Goal: Transaction & Acquisition: Purchase product/service

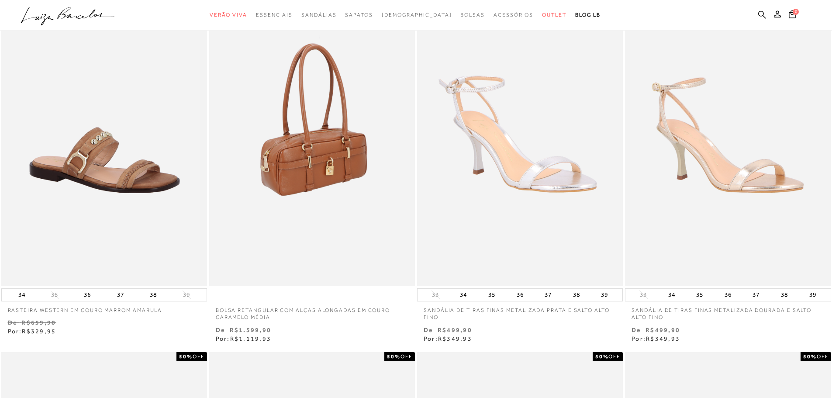
click at [321, 104] on img at bounding box center [312, 131] width 205 height 309
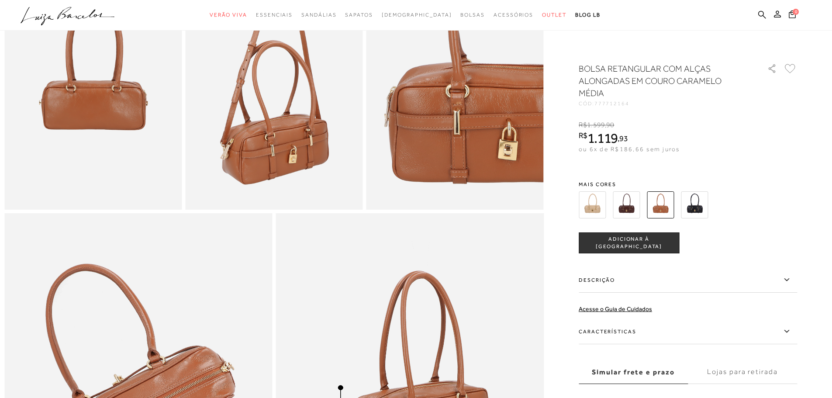
scroll to position [742, 0]
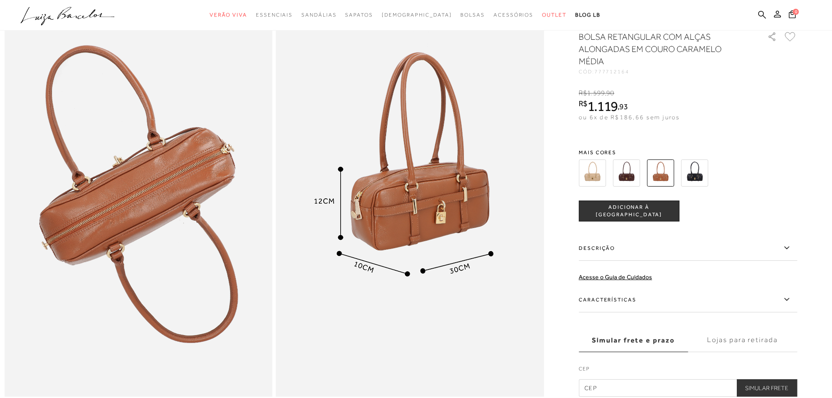
click at [674, 186] on img at bounding box center [660, 172] width 27 height 27
click at [653, 186] on img at bounding box center [660, 172] width 27 height 27
click at [615, 186] on div at bounding box center [677, 173] width 203 height 32
click at [623, 183] on img at bounding box center [626, 172] width 27 height 27
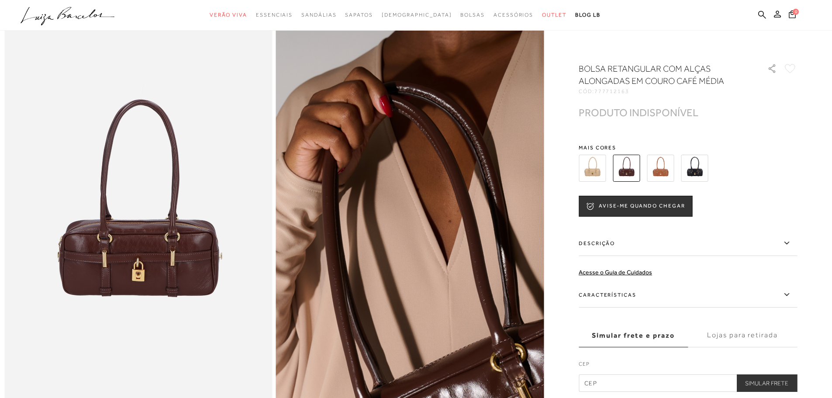
scroll to position [175, 0]
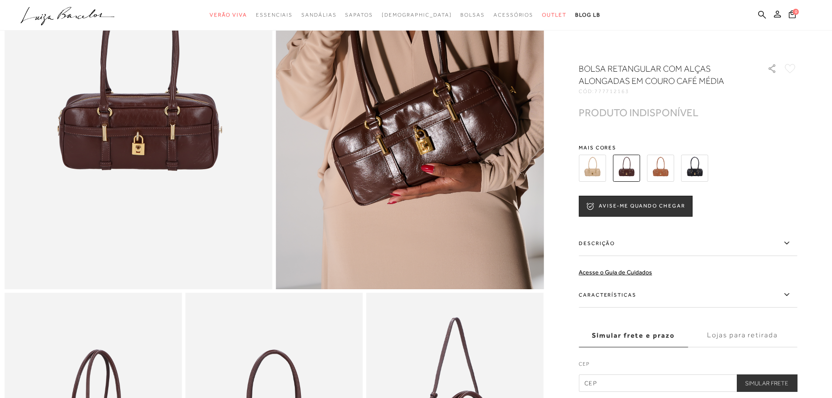
click at [753, 132] on div "BOLSA RETANGULAR COM ALÇAS ALONGADAS EM COURO CAFÉ MÉDIA CÓD: 777712163 × É nec…" at bounding box center [688, 226] width 218 height 329
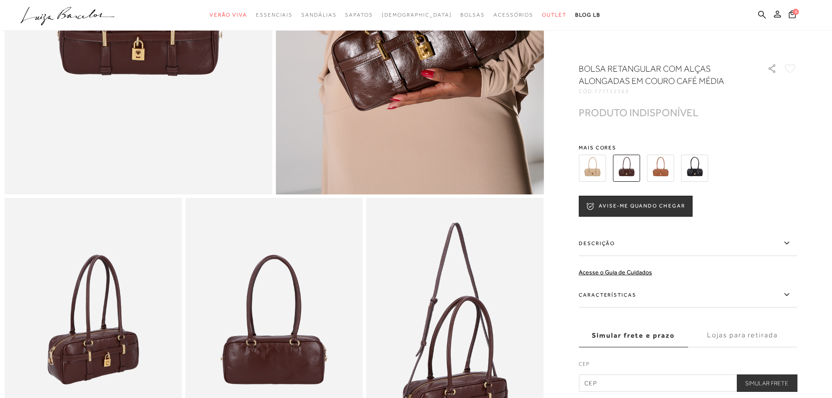
scroll to position [437, 0]
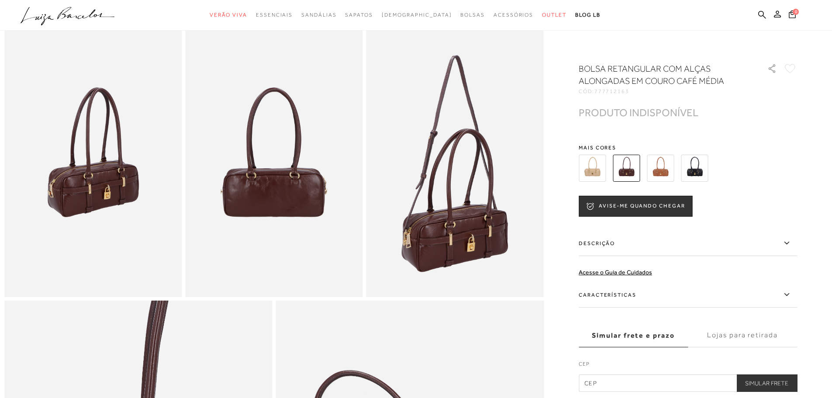
scroll to position [742, 0]
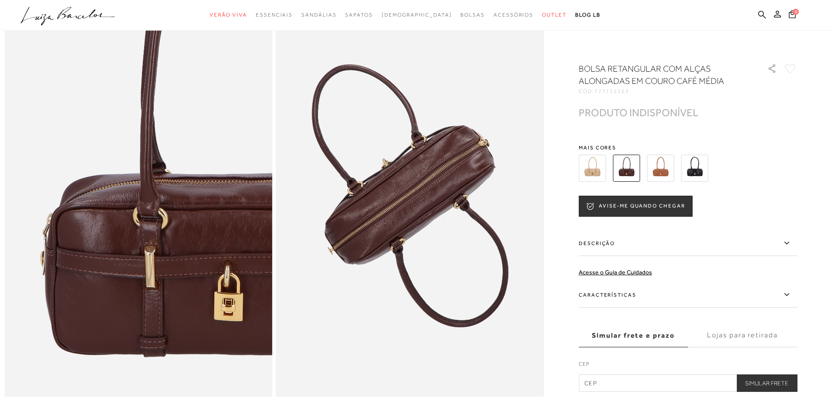
click at [64, 8] on icon ".a{fill-rule:evenodd;}" at bounding box center [68, 16] width 94 height 18
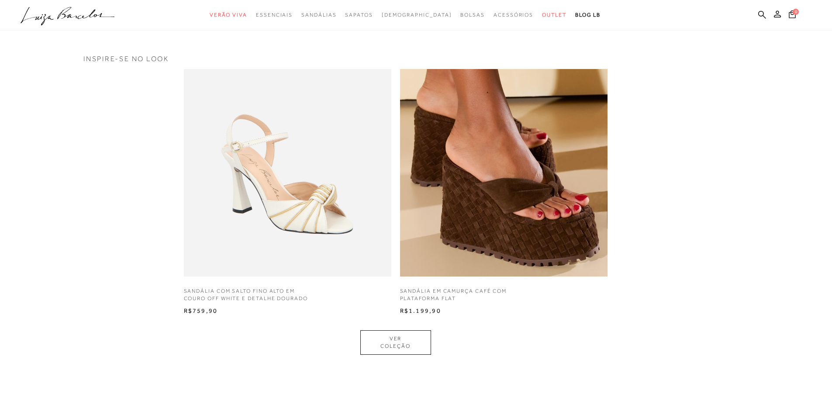
scroll to position [786, 0]
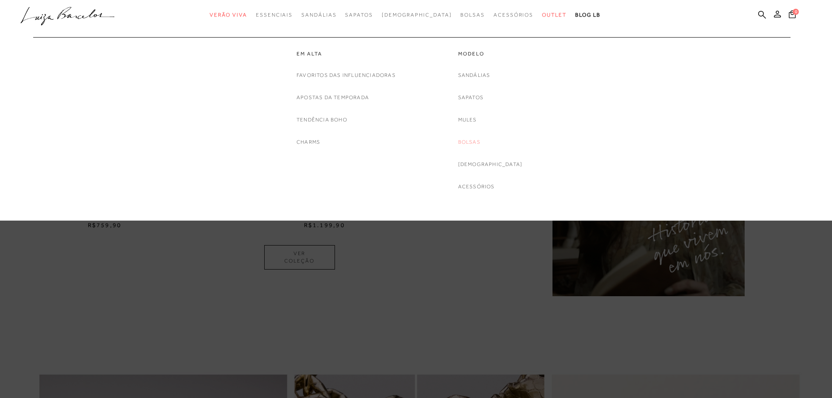
click at [480, 140] on link "Bolsas" at bounding box center [469, 142] width 22 height 9
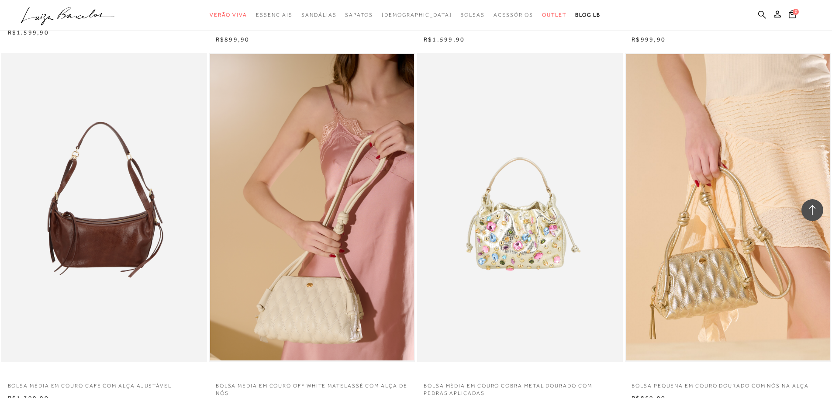
scroll to position [1965, 0]
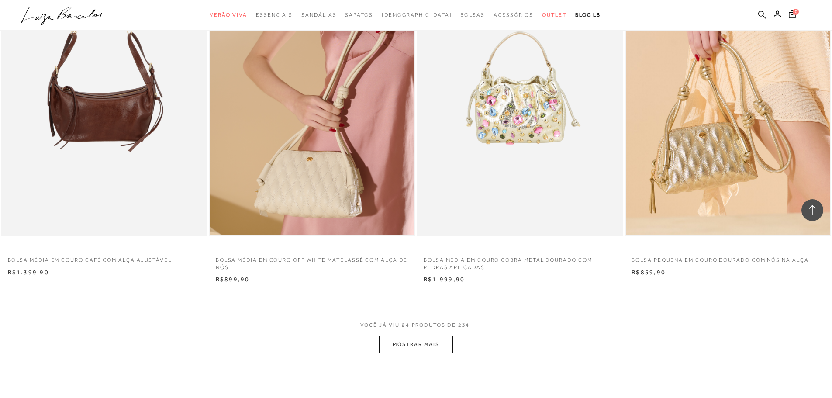
click at [432, 339] on button "MOSTRAR MAIS" at bounding box center [415, 344] width 73 height 17
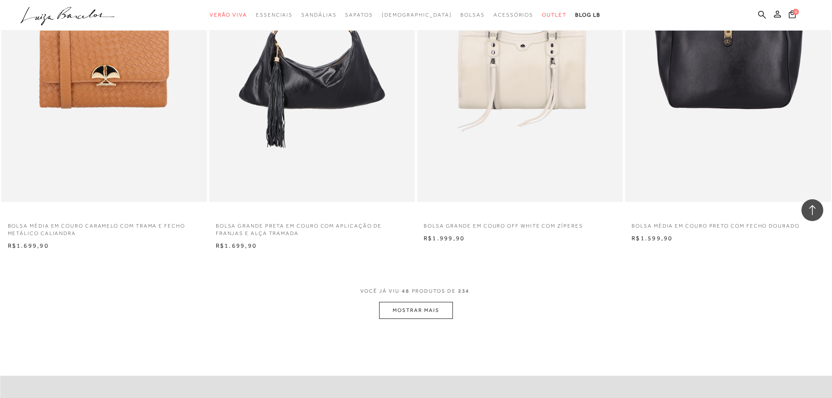
scroll to position [4368, 0]
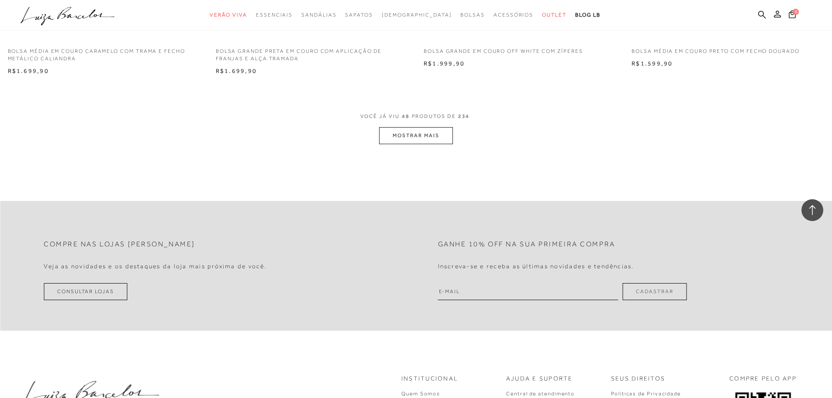
click at [420, 129] on button "MOSTRAR MAIS" at bounding box center [415, 135] width 73 height 17
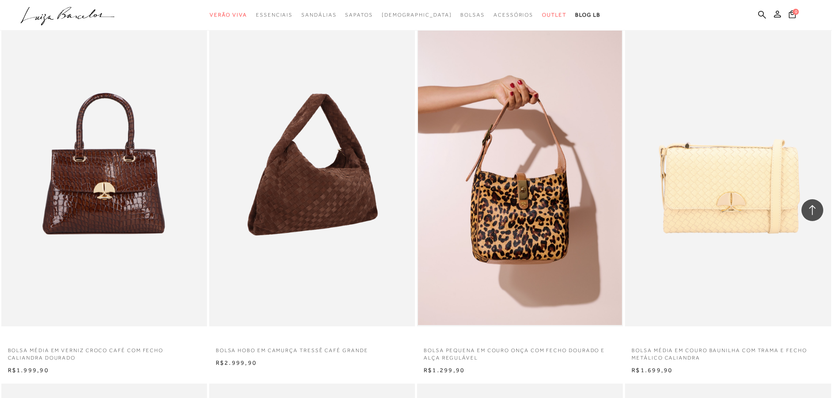
scroll to position [4804, 0]
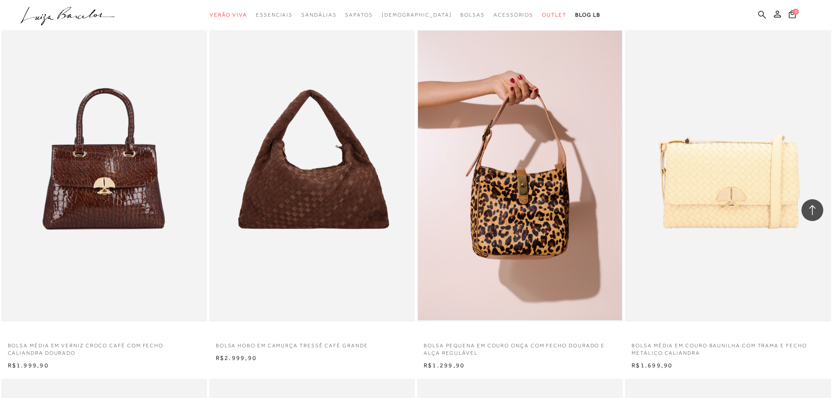
click at [763, 10] on icon at bounding box center [762, 14] width 8 height 8
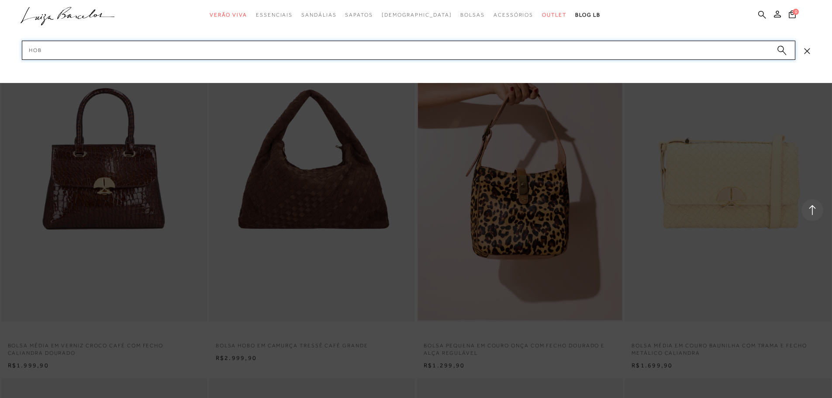
type input "hobo"
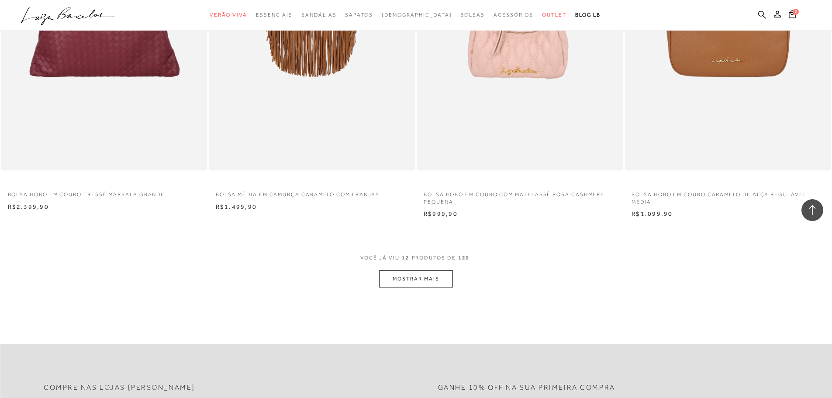
scroll to position [961, 0]
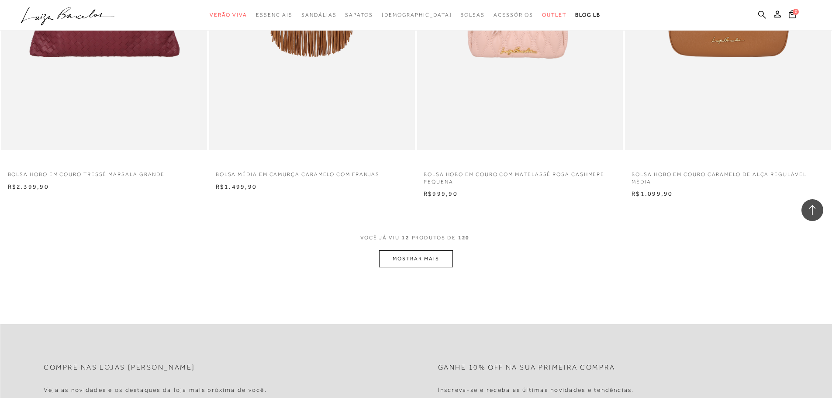
click at [423, 256] on button "MOSTRAR MAIS" at bounding box center [415, 258] width 73 height 17
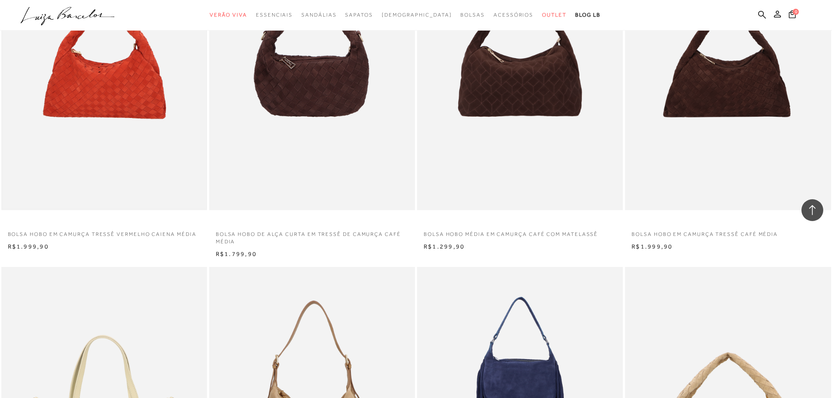
scroll to position [1572, 0]
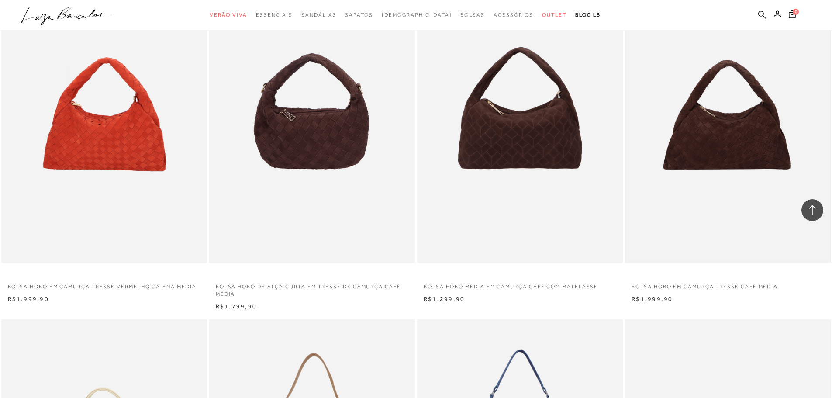
click at [729, 159] on img at bounding box center [728, 108] width 204 height 306
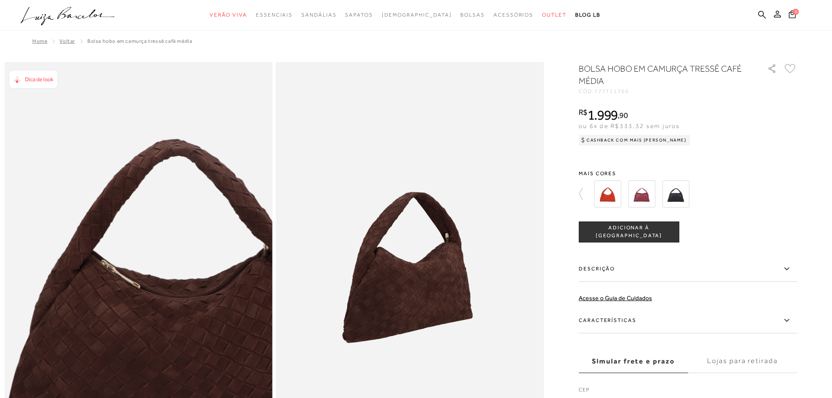
click at [100, 262] on img at bounding box center [175, 266] width 536 height 804
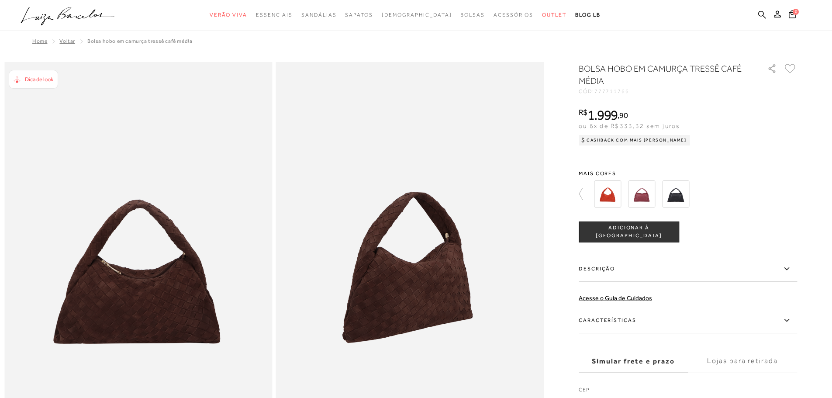
click at [681, 198] on img at bounding box center [675, 193] width 27 height 27
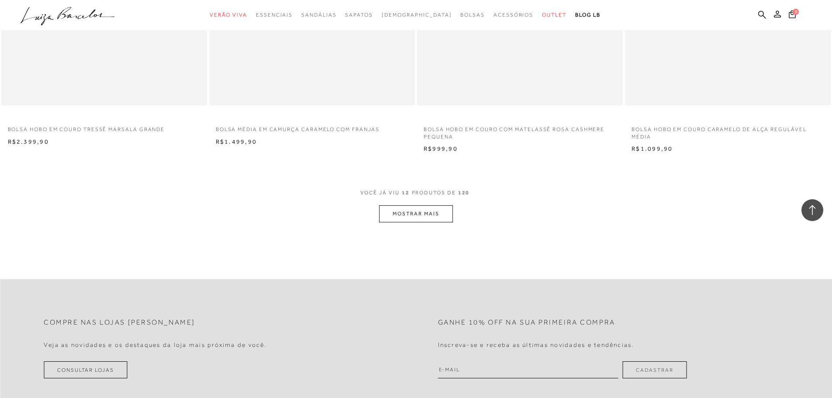
scroll to position [1063, 0]
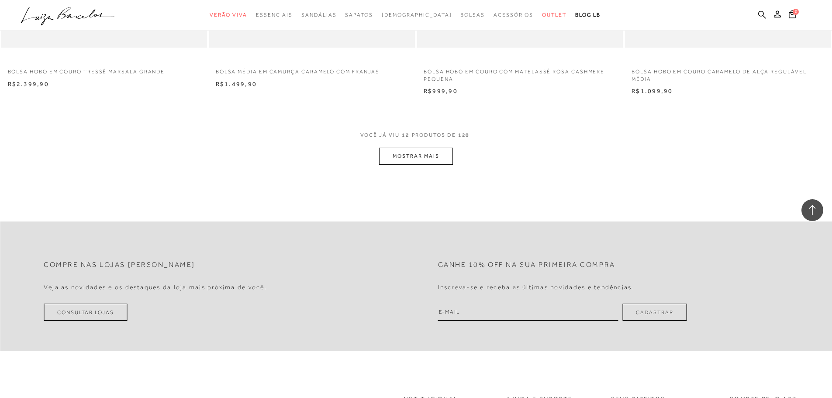
click at [423, 158] on button "MOSTRAR MAIS" at bounding box center [415, 156] width 73 height 17
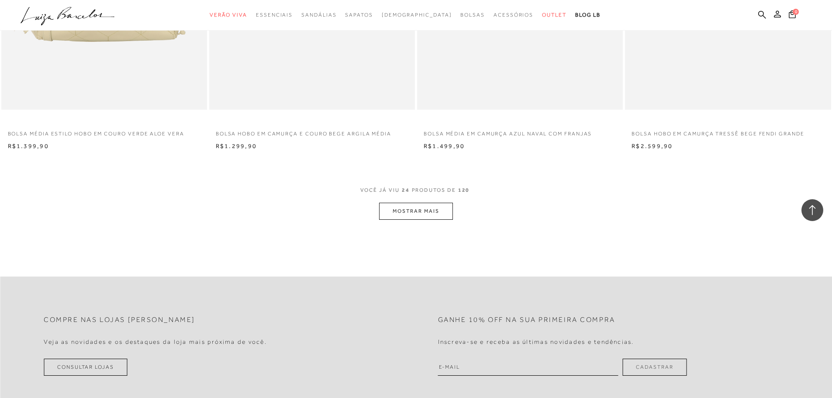
scroll to position [2112, 0]
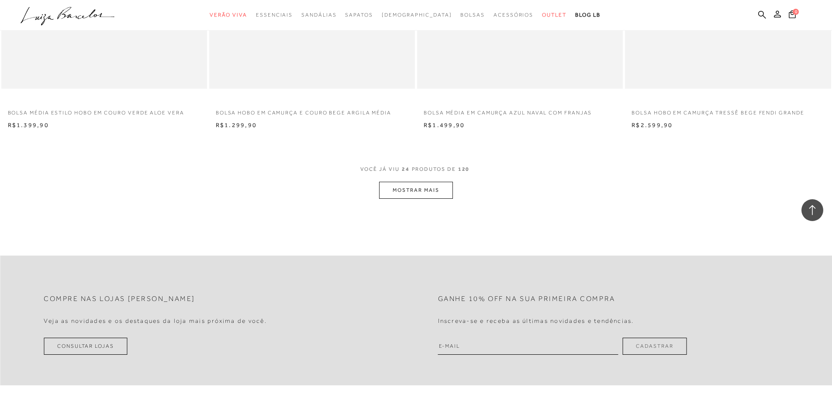
click at [420, 190] on button "MOSTRAR MAIS" at bounding box center [415, 190] width 73 height 17
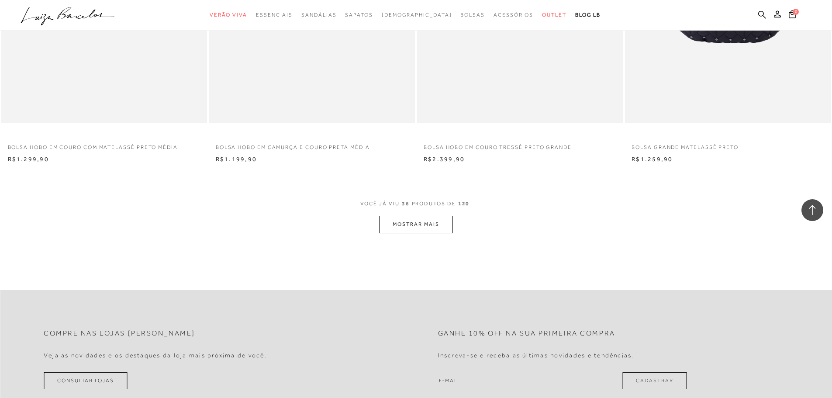
scroll to position [3160, 0]
click at [418, 227] on button "MOSTRAR MAIS" at bounding box center [415, 223] width 73 height 17
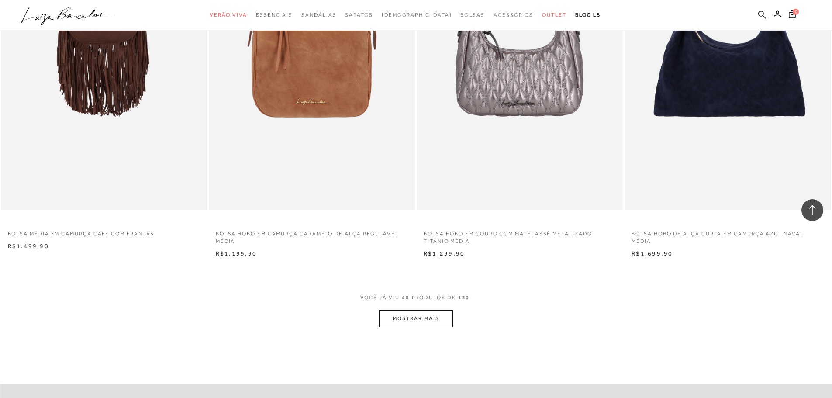
scroll to position [4164, 0]
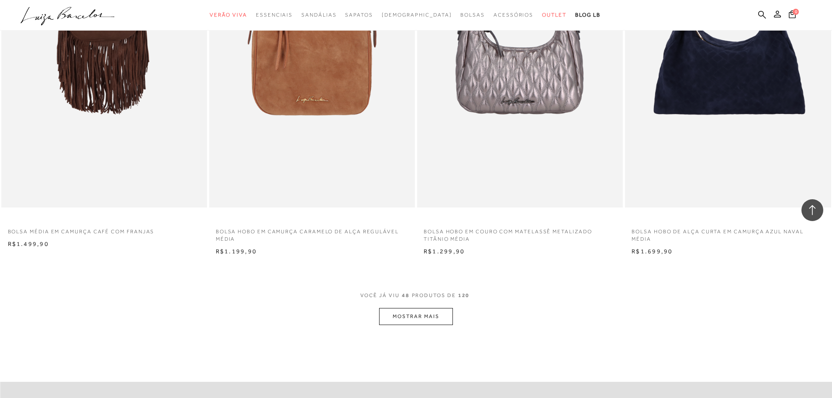
click at [401, 310] on button "MOSTRAR MAIS" at bounding box center [415, 316] width 73 height 17
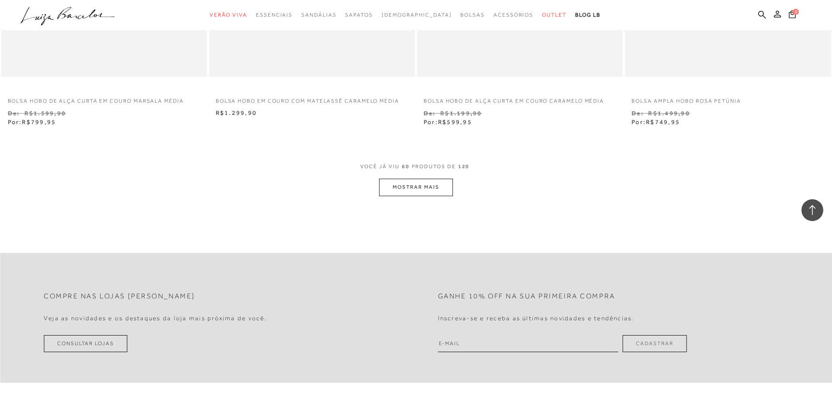
scroll to position [5387, 0]
click at [398, 183] on button "MOSTRAR MAIS" at bounding box center [415, 186] width 73 height 17
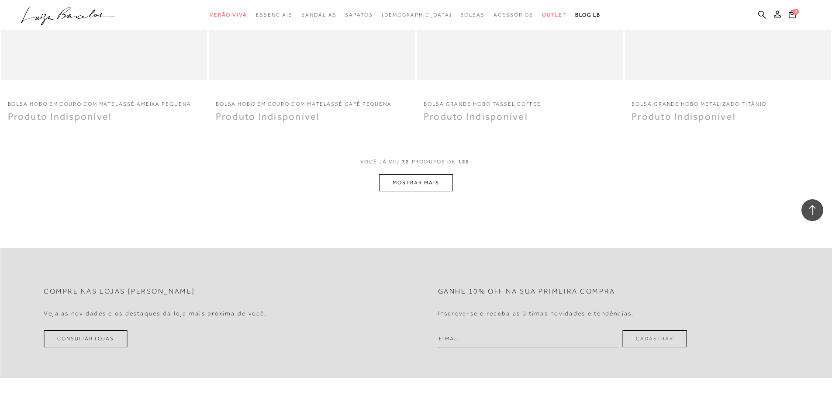
scroll to position [6479, 0]
click at [409, 173] on button "MOSTRAR MAIS" at bounding box center [415, 180] width 73 height 17
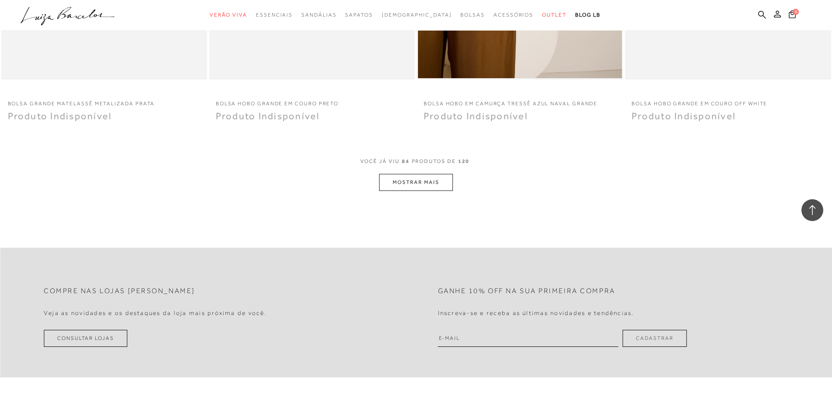
scroll to position [7571, 0]
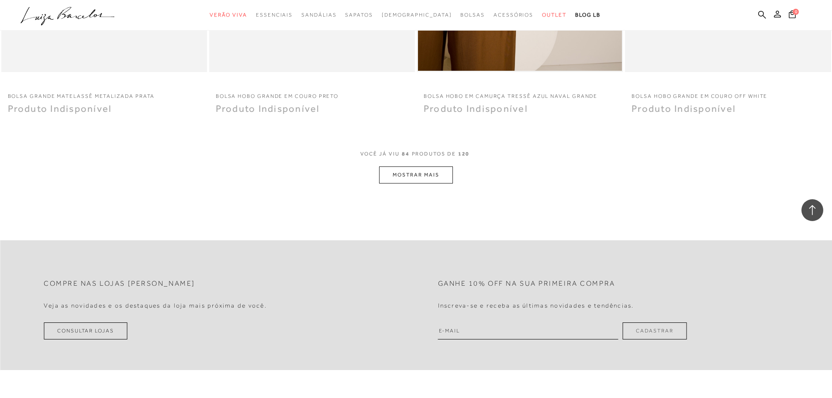
click at [418, 176] on button "MOSTRAR MAIS" at bounding box center [415, 174] width 73 height 17
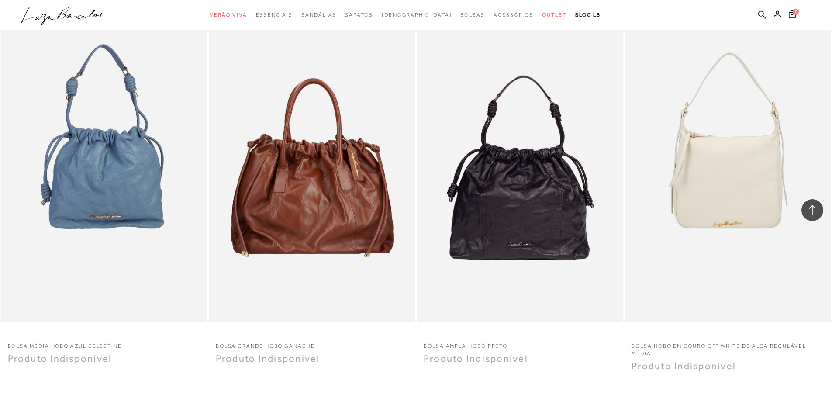
scroll to position [8488, 0]
